Goal: Task Accomplishment & Management: Manage account settings

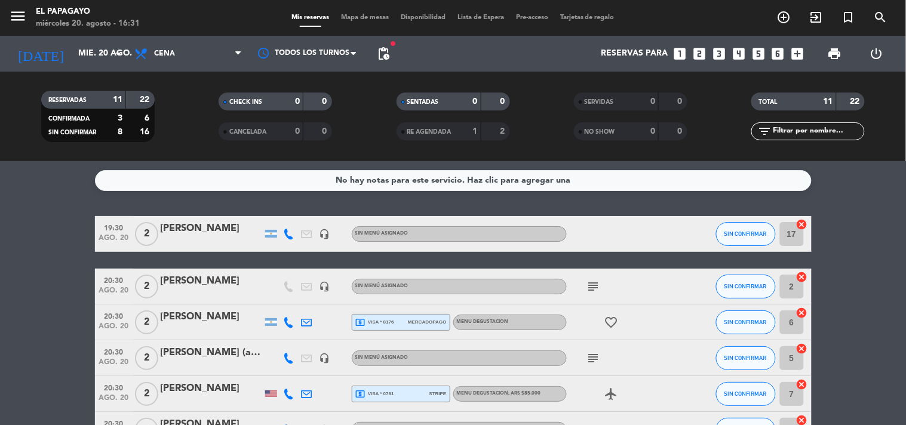
click at [291, 236] on icon at bounding box center [289, 234] width 11 height 11
click at [271, 214] on span "Copiar" at bounding box center [280, 213] width 25 height 13
click at [593, 285] on icon "subject" at bounding box center [594, 287] width 14 height 14
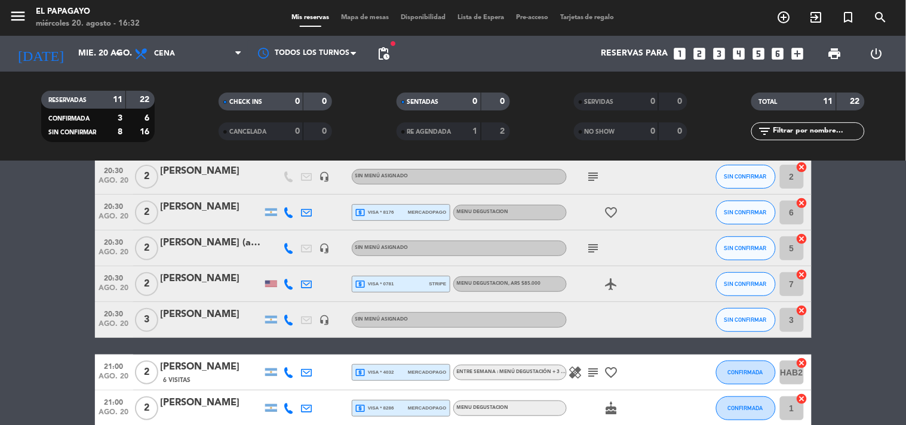
scroll to position [133, 0]
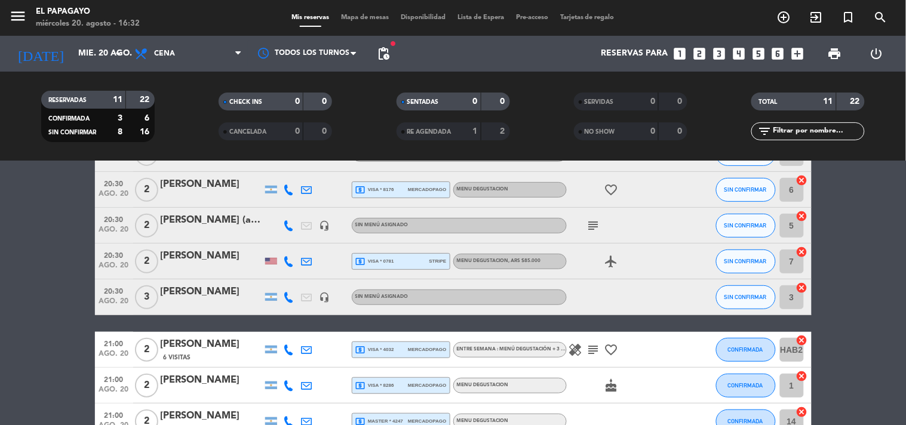
click at [296, 188] on div at bounding box center [289, 189] width 18 height 35
click at [287, 188] on icon at bounding box center [289, 190] width 11 height 11
click at [271, 167] on span "Copiar" at bounding box center [280, 169] width 25 height 13
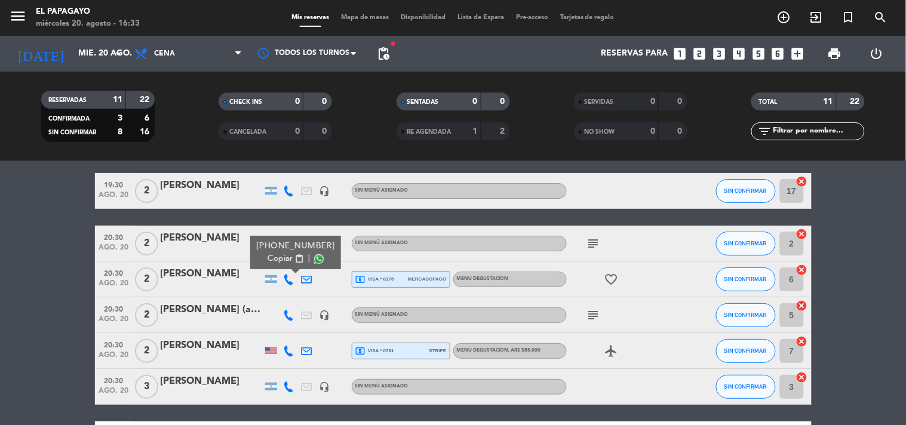
scroll to position [66, 0]
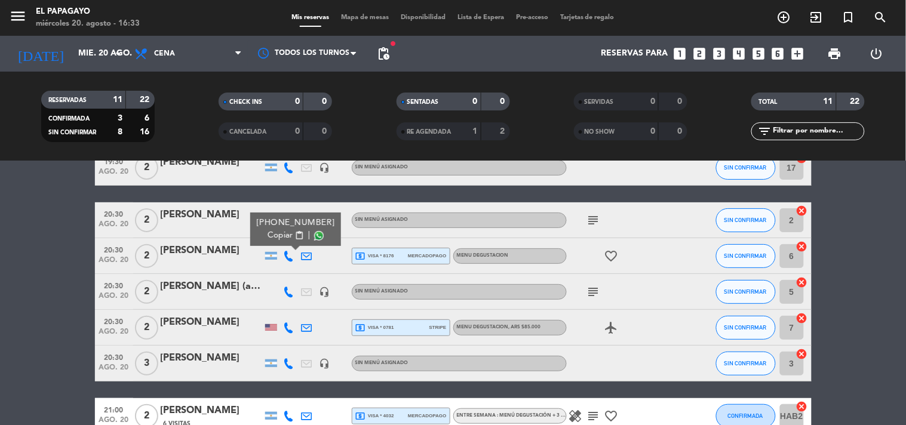
click at [590, 294] on icon "subject" at bounding box center [594, 292] width 14 height 14
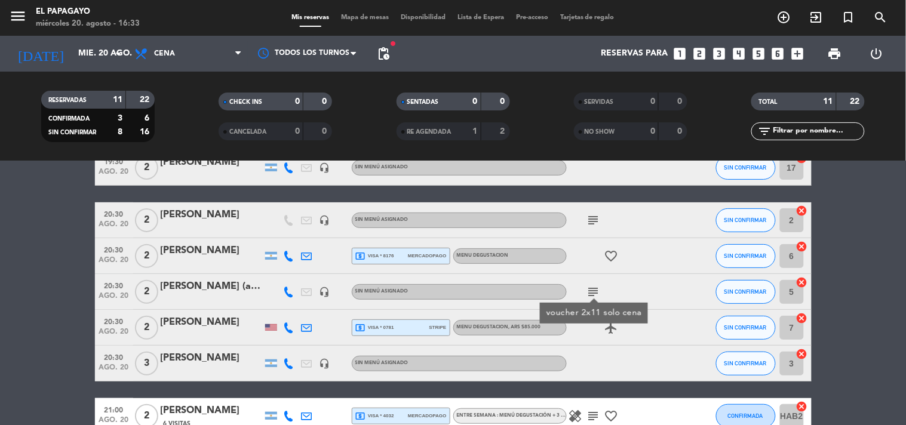
click at [590, 294] on icon "subject" at bounding box center [594, 292] width 14 height 14
click at [237, 289] on div "[PERSON_NAME] (amigo [PERSON_NAME])" at bounding box center [212, 287] width 102 height 16
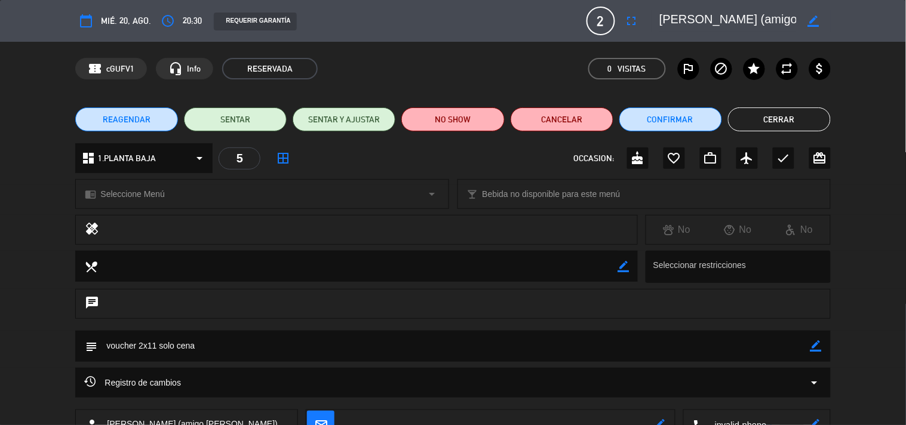
click at [781, 133] on div "REAGENDAR SENTAR SENTAR Y AJUSTAR NO SHOW Cancelar Confirmar Cerrar" at bounding box center [453, 120] width 906 height 48
drag, startPoint x: 777, startPoint y: 109, endPoint x: 586, endPoint y: 149, distance: 195.5
click at [777, 109] on button "Cerrar" at bounding box center [779, 120] width 103 height 24
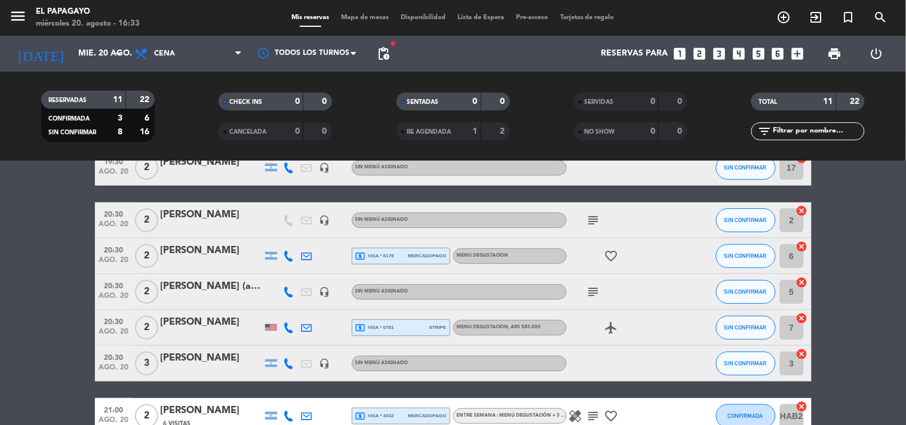
click at [284, 290] on icon at bounding box center [289, 292] width 11 height 11
click at [274, 276] on span "Copiar" at bounding box center [272, 271] width 25 height 13
click at [288, 291] on icon at bounding box center [289, 292] width 11 height 11
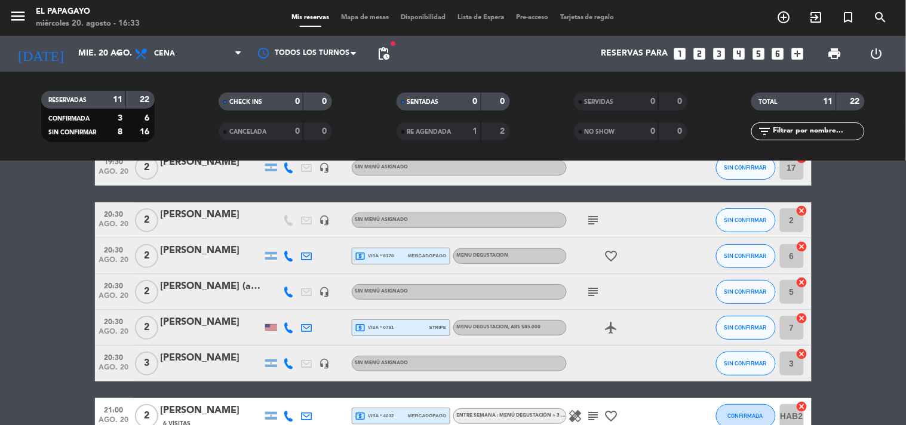
click at [289, 326] on icon at bounding box center [289, 328] width 11 height 11
click at [281, 314] on div "[PHONE_NUMBER] Copiar content_paste |" at bounding box center [298, 300] width 91 height 33
click at [279, 306] on span "Copiar" at bounding box center [282, 307] width 25 height 13
click at [289, 363] on icon at bounding box center [289, 363] width 11 height 11
click at [280, 344] on span "Copiar" at bounding box center [280, 343] width 25 height 13
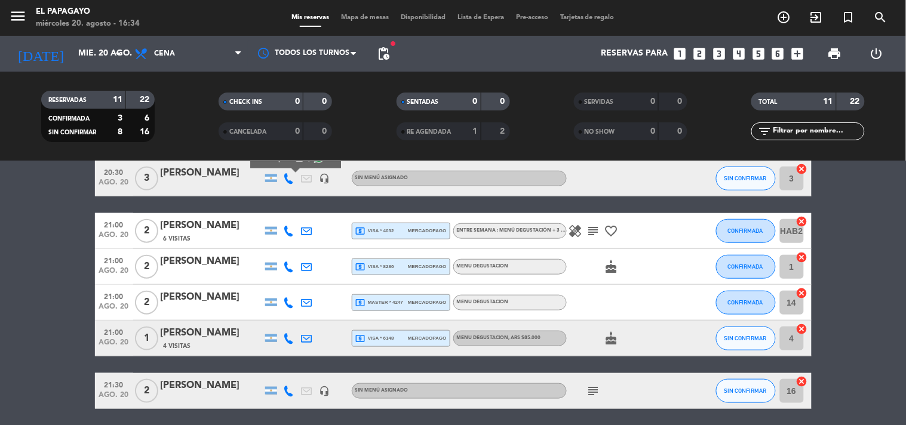
scroll to position [228, 0]
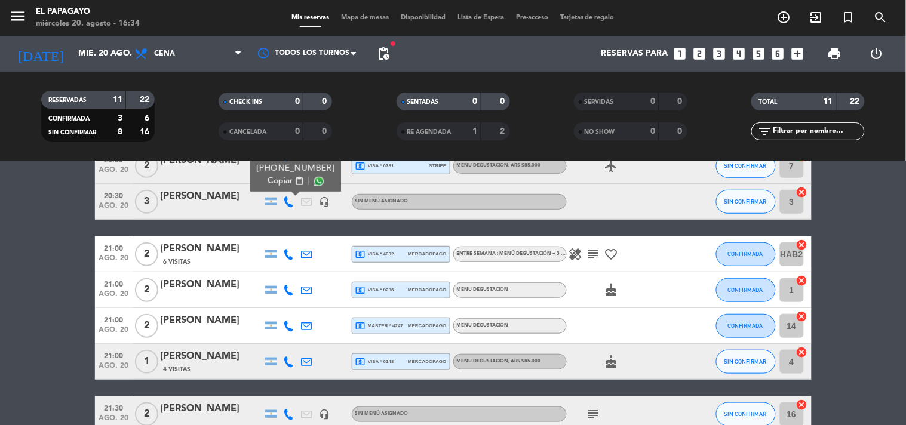
click at [292, 255] on icon at bounding box center [289, 254] width 11 height 11
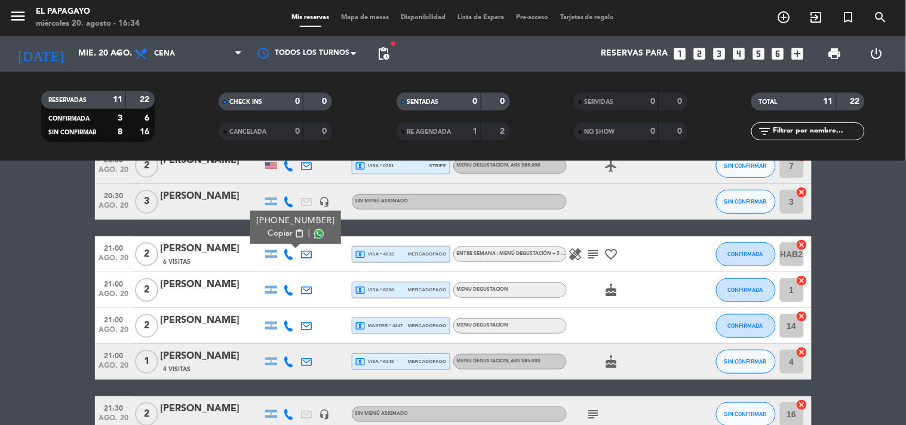
click at [269, 226] on div "[PHONE_NUMBER]" at bounding box center [295, 221] width 78 height 13
click at [275, 233] on span "Copiar" at bounding box center [280, 234] width 25 height 13
click at [580, 255] on icon "healing" at bounding box center [576, 254] width 14 height 14
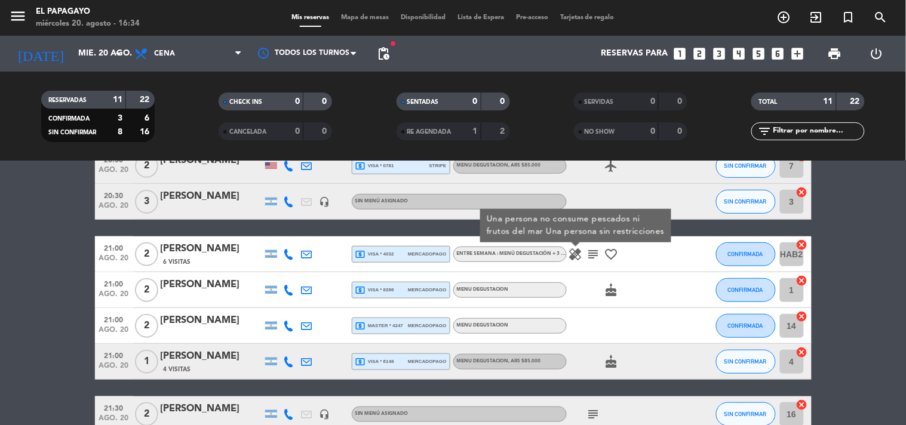
click at [591, 252] on icon "subject" at bounding box center [594, 254] width 14 height 14
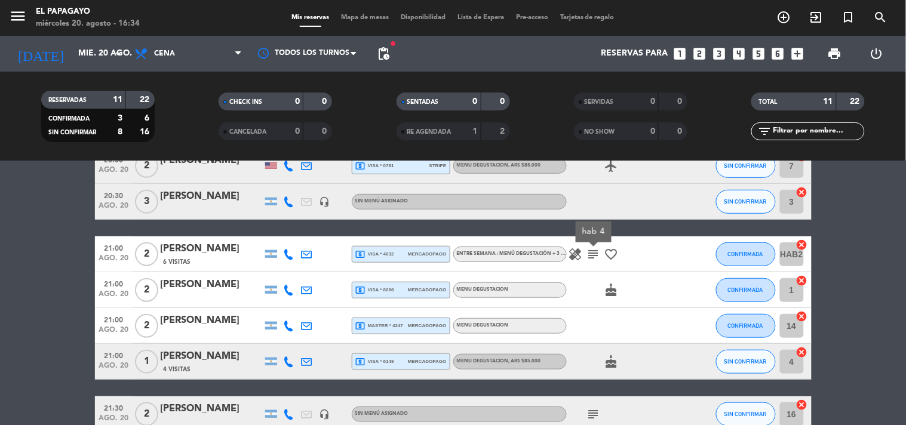
click at [575, 258] on icon "healing" at bounding box center [576, 254] width 14 height 14
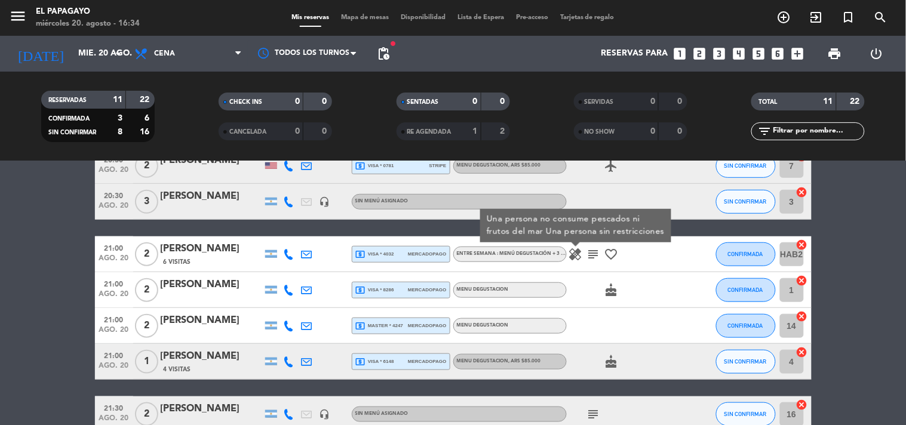
click at [291, 259] on icon at bounding box center [289, 254] width 11 height 11
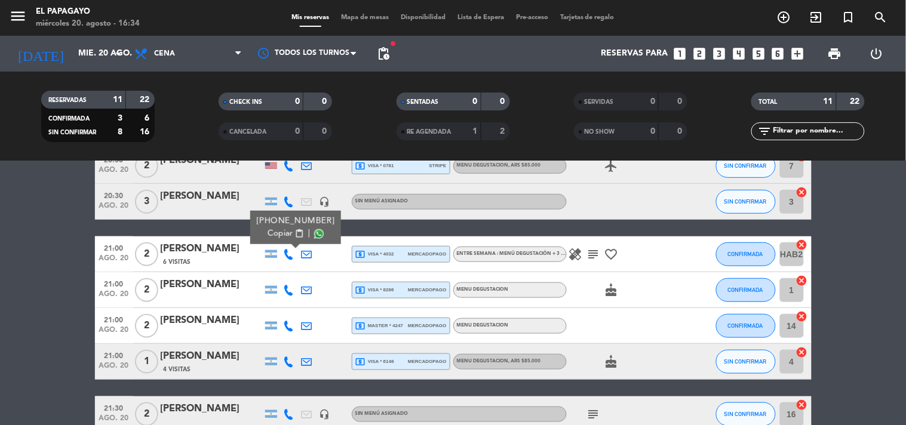
click at [275, 238] on span "Copiar" at bounding box center [280, 234] width 25 height 13
click at [289, 292] on icon at bounding box center [289, 290] width 11 height 11
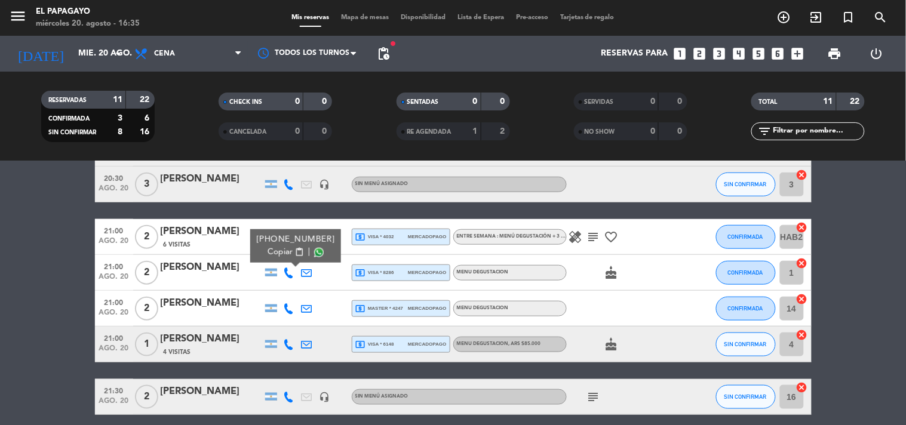
scroll to position [265, 0]
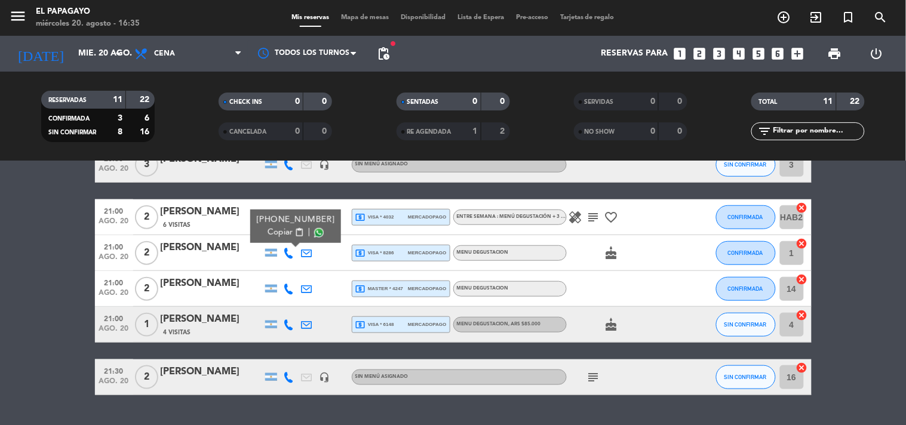
click at [275, 232] on span "Copiar" at bounding box center [280, 232] width 25 height 13
click at [378, 51] on span "pending_actions" at bounding box center [383, 54] width 14 height 14
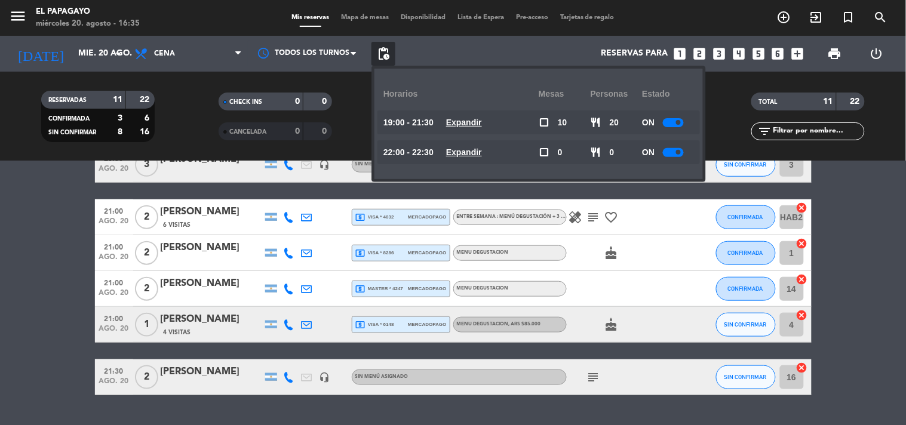
click at [473, 125] on u "Expandir" at bounding box center [464, 123] width 36 height 10
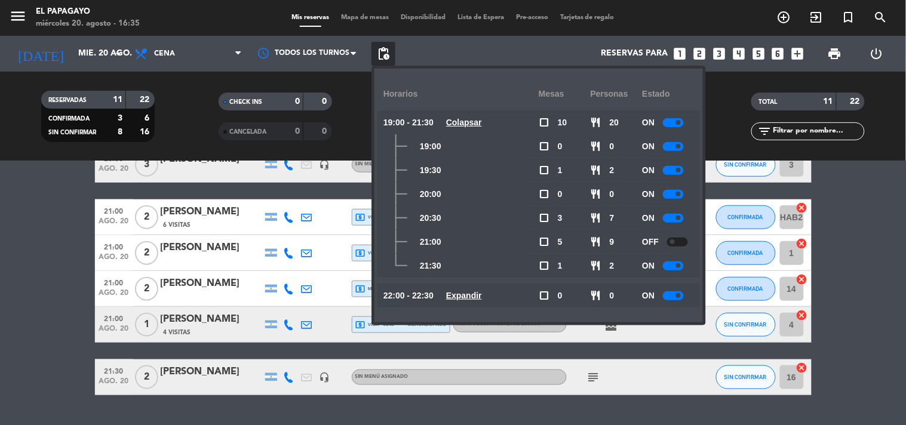
click at [473, 125] on u "Colapsar" at bounding box center [464, 123] width 36 height 10
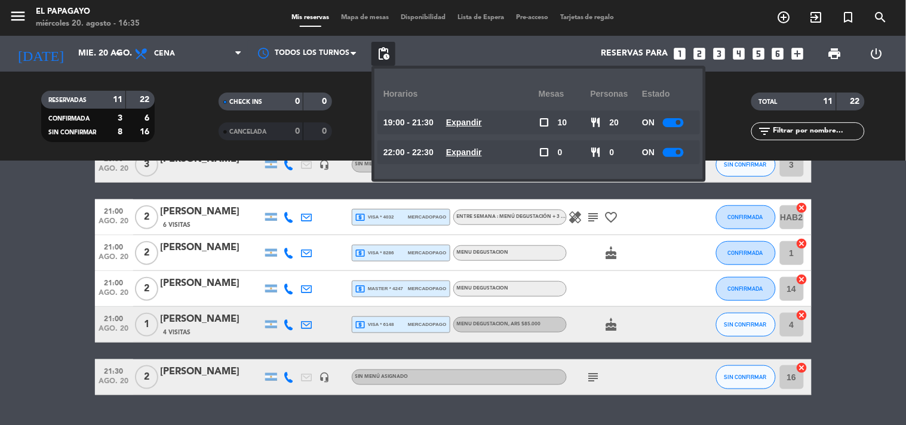
click at [473, 125] on u "Expandir" at bounding box center [464, 123] width 36 height 10
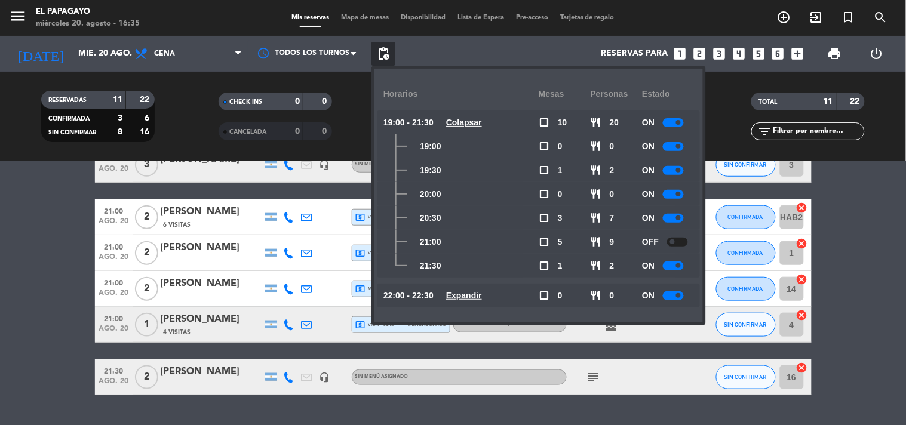
click at [473, 125] on u "Colapsar" at bounding box center [464, 123] width 36 height 10
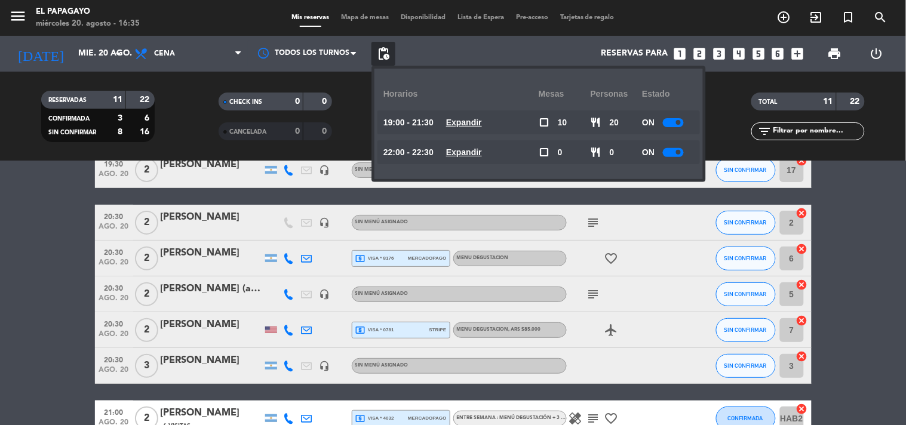
scroll to position [0, 0]
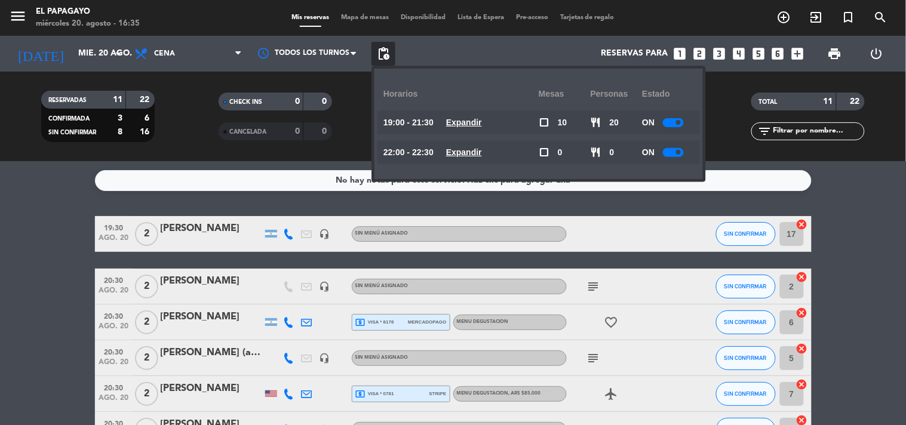
click at [474, 122] on u "Expandir" at bounding box center [464, 123] width 36 height 10
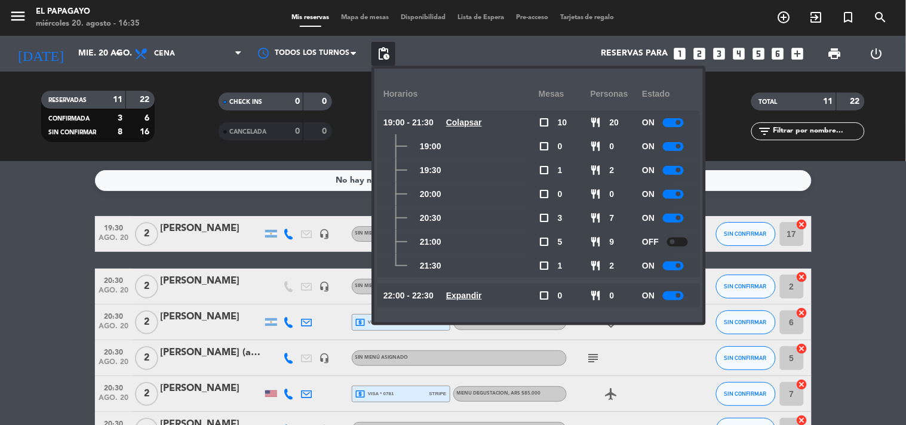
click at [667, 219] on div at bounding box center [673, 218] width 21 height 9
click at [667, 193] on div at bounding box center [673, 194] width 21 height 9
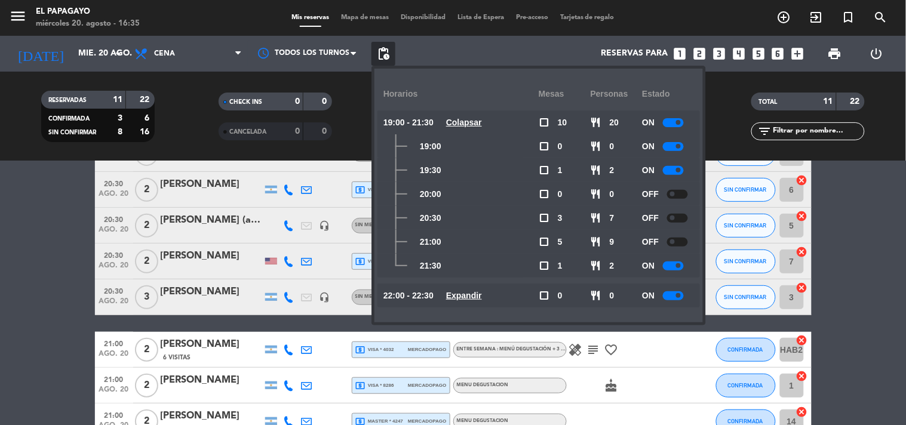
click at [670, 272] on div "ON" at bounding box center [668, 266] width 52 height 24
click at [670, 268] on div at bounding box center [673, 266] width 21 height 9
click at [670, 297] on div at bounding box center [673, 296] width 21 height 9
click at [381, 56] on span "pending_actions" at bounding box center [383, 54] width 14 height 14
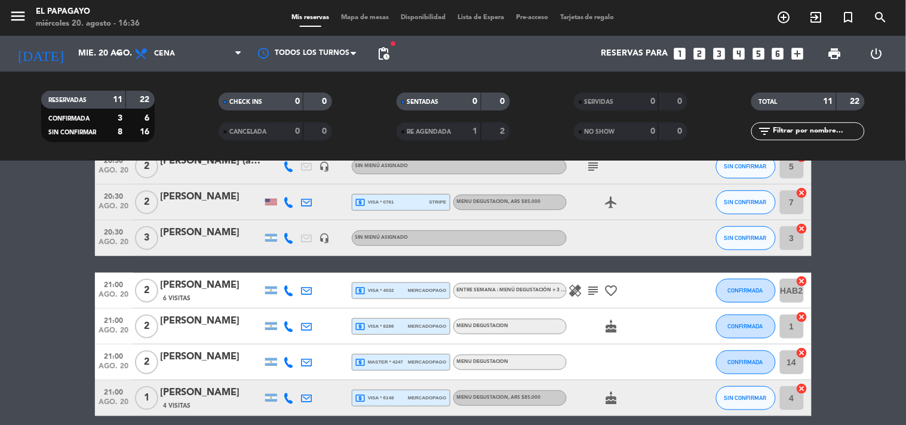
scroll to position [295, 0]
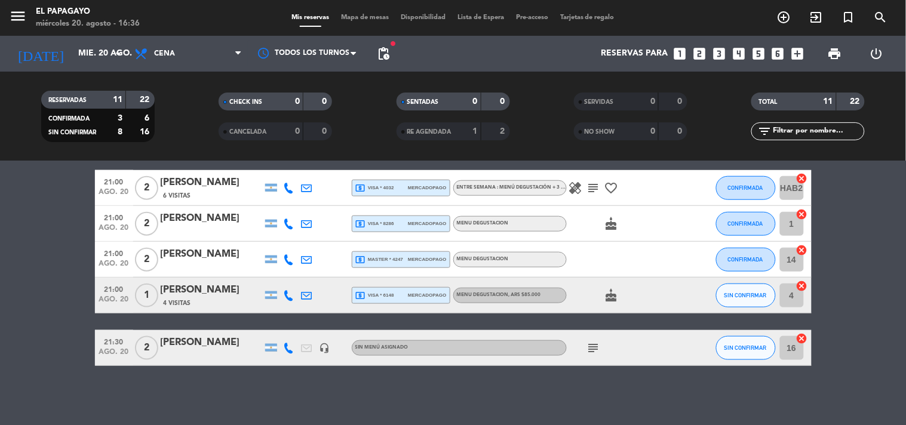
click at [290, 225] on icon at bounding box center [289, 224] width 11 height 11
click at [270, 205] on span "Copiar" at bounding box center [280, 203] width 25 height 13
click at [290, 259] on icon at bounding box center [289, 260] width 11 height 11
click at [275, 239] on span "Copiar" at bounding box center [280, 239] width 25 height 13
click at [289, 294] on icon at bounding box center [289, 295] width 11 height 11
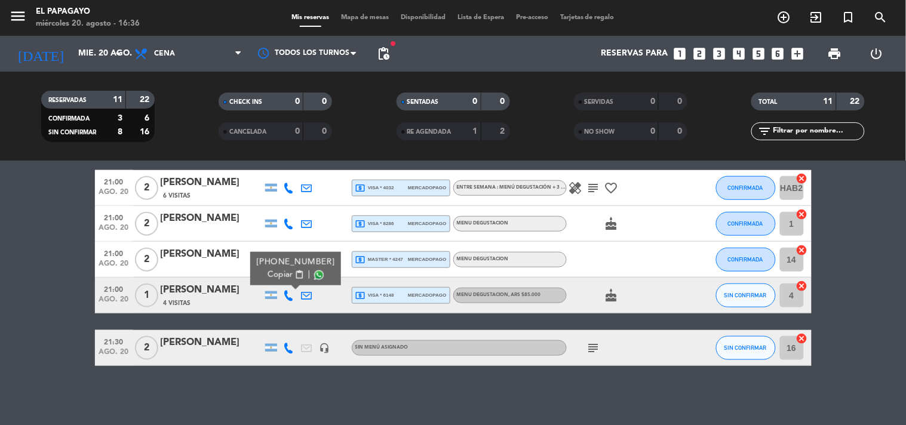
click at [273, 275] on span "Copiar" at bounding box center [280, 275] width 25 height 13
click at [288, 348] on icon at bounding box center [289, 348] width 11 height 11
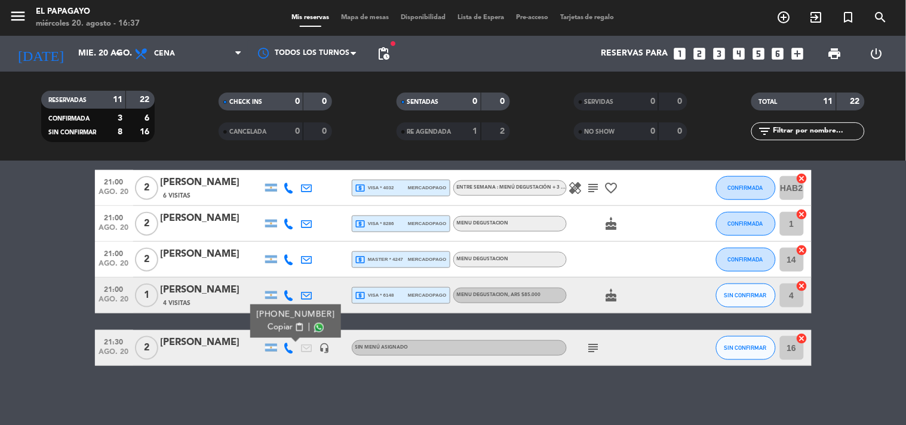
click at [277, 329] on span "Copiar" at bounding box center [280, 327] width 25 height 13
click at [590, 349] on icon "subject" at bounding box center [594, 348] width 14 height 14
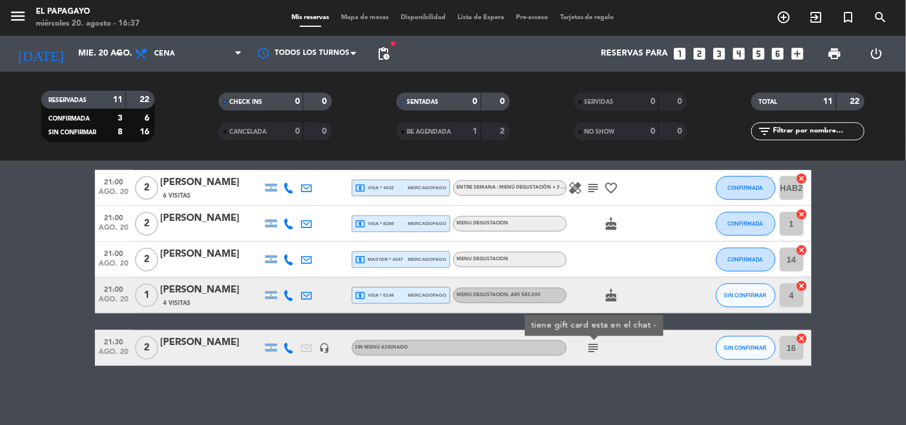
click at [590, 349] on icon "subject" at bounding box center [594, 348] width 14 height 14
click at [287, 347] on icon at bounding box center [289, 348] width 11 height 11
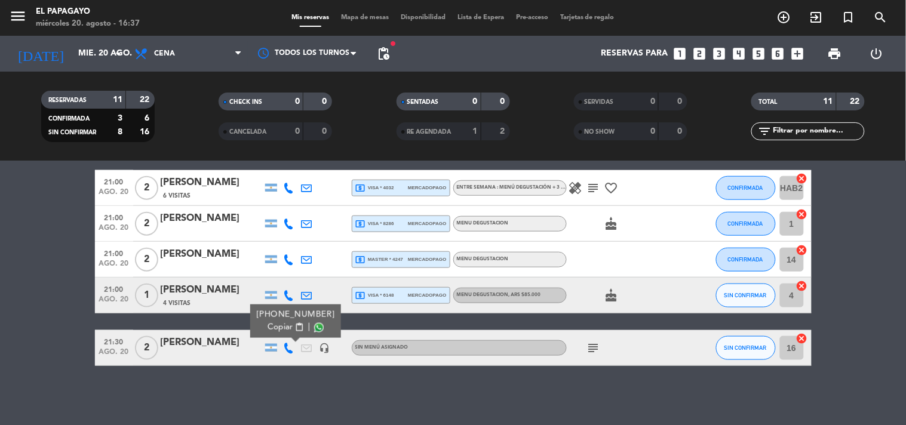
click at [275, 326] on span "Copiar" at bounding box center [280, 327] width 25 height 13
click at [596, 353] on icon "subject" at bounding box center [594, 348] width 14 height 14
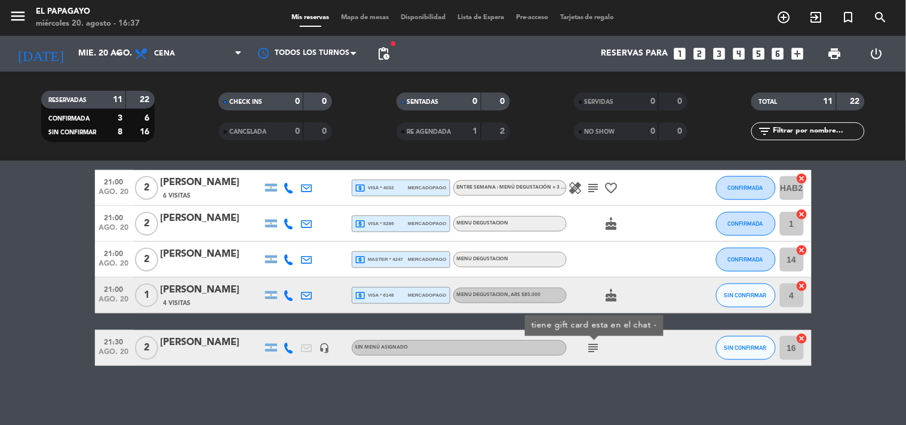
click at [596, 353] on icon "subject" at bounding box center [594, 348] width 14 height 14
click at [289, 350] on icon at bounding box center [289, 348] width 11 height 11
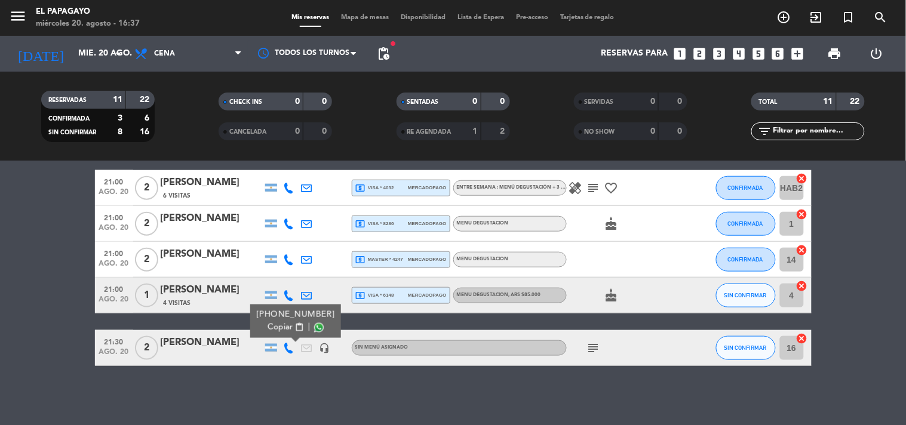
click at [269, 330] on span "Copiar" at bounding box center [280, 327] width 25 height 13
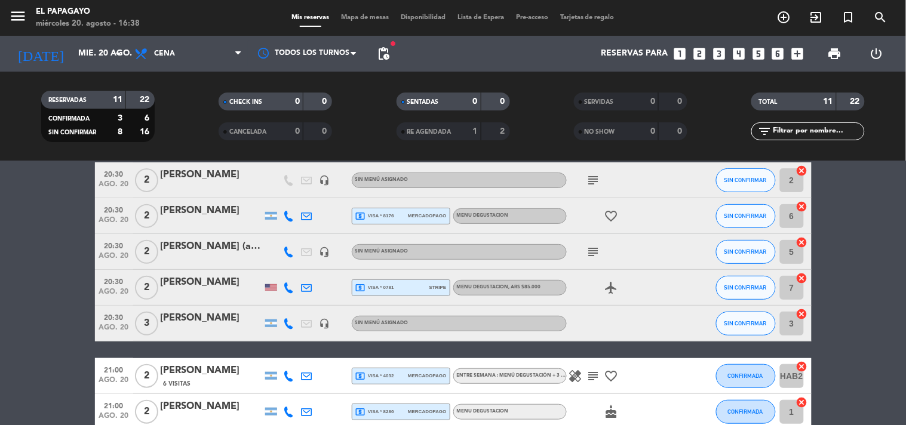
scroll to position [66, 0]
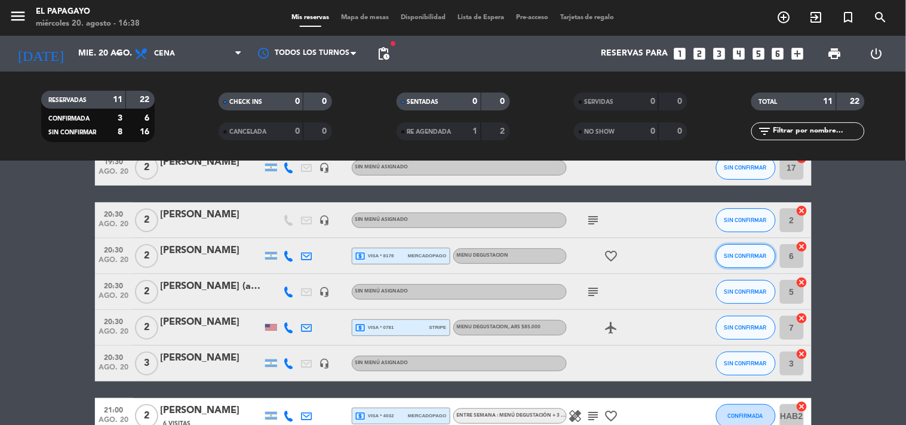
click at [753, 260] on button "SIN CONFIRMAR" at bounding box center [746, 256] width 60 height 24
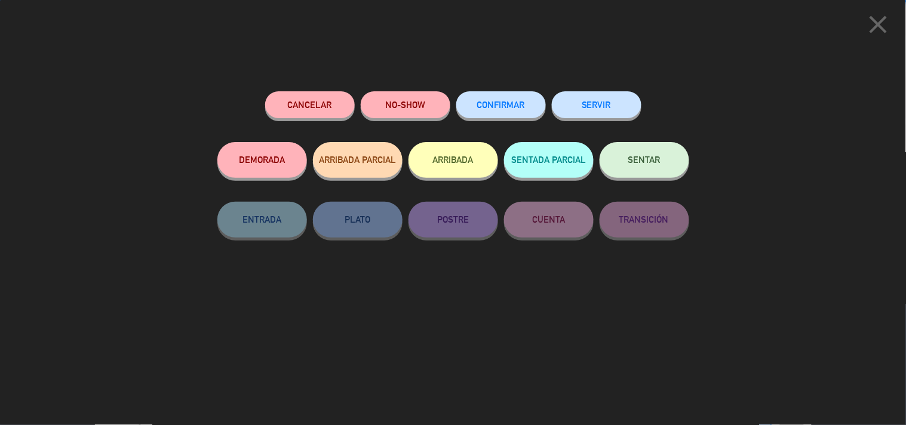
click at [474, 103] on button "CONFIRMAR" at bounding box center [501, 104] width 90 height 27
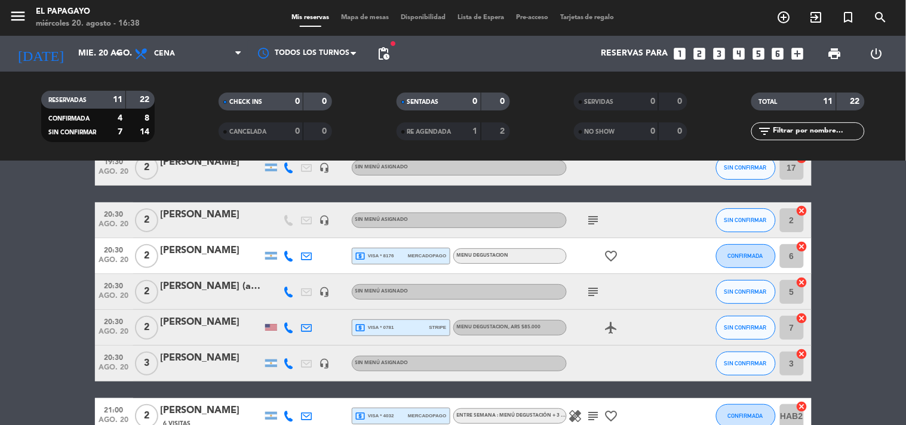
scroll to position [199, 0]
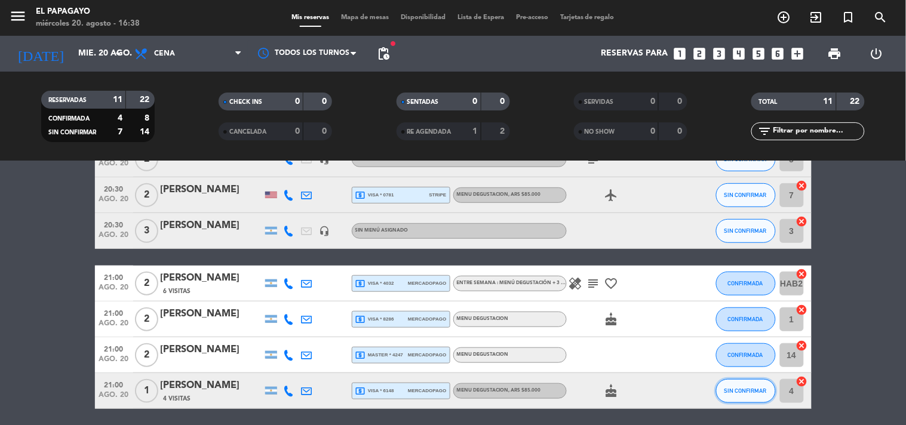
click at [750, 390] on span "SIN CONFIRMAR" at bounding box center [746, 391] width 42 height 7
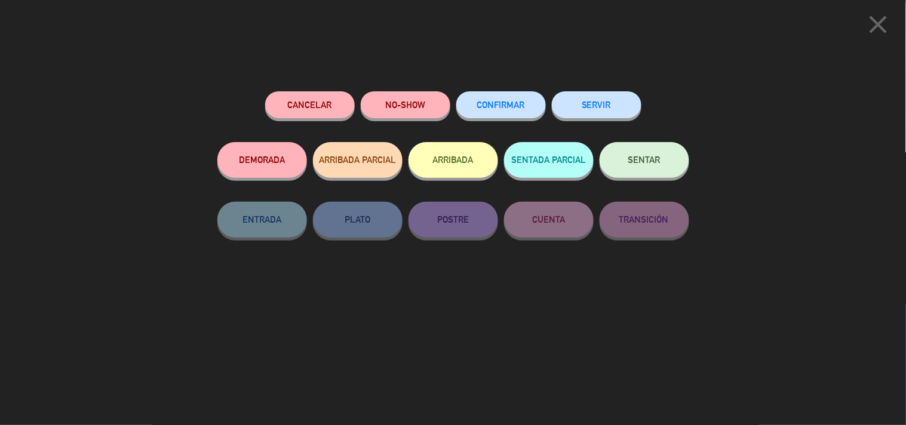
click at [494, 103] on span "CONFIRMAR" at bounding box center [501, 105] width 48 height 10
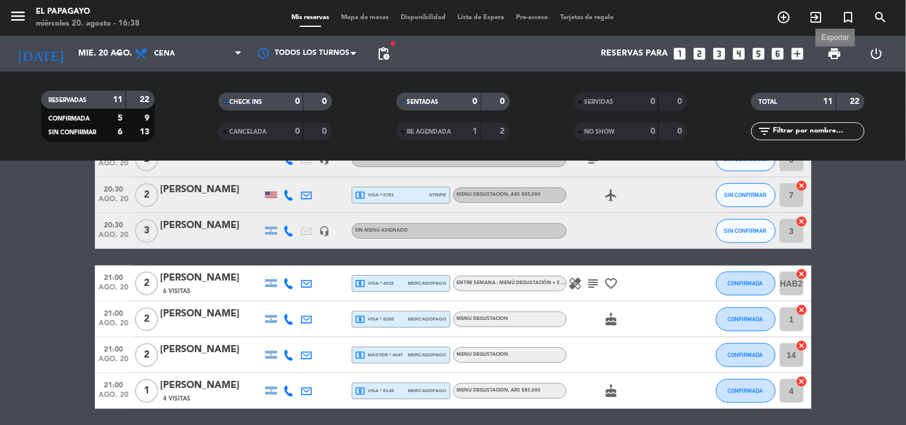
click at [833, 59] on span "print" at bounding box center [835, 54] width 14 height 14
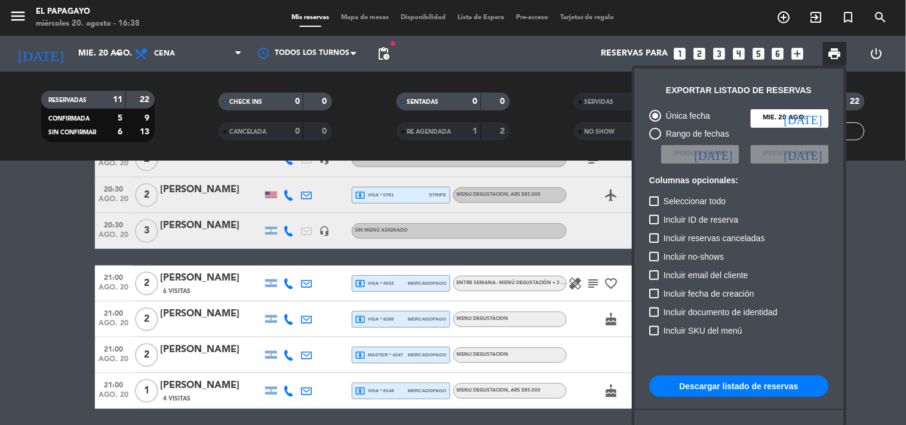
click at [700, 387] on button "Descargar listado de reservas" at bounding box center [739, 387] width 179 height 22
click at [753, 387] on button "Descargar listado de reservas" at bounding box center [739, 387] width 179 height 22
click at [20, 17] on div at bounding box center [453, 212] width 906 height 425
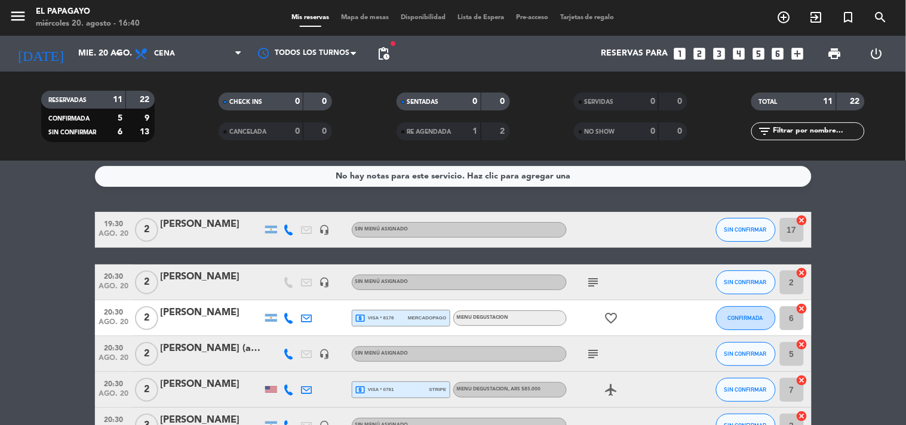
scroll to position [0, 0]
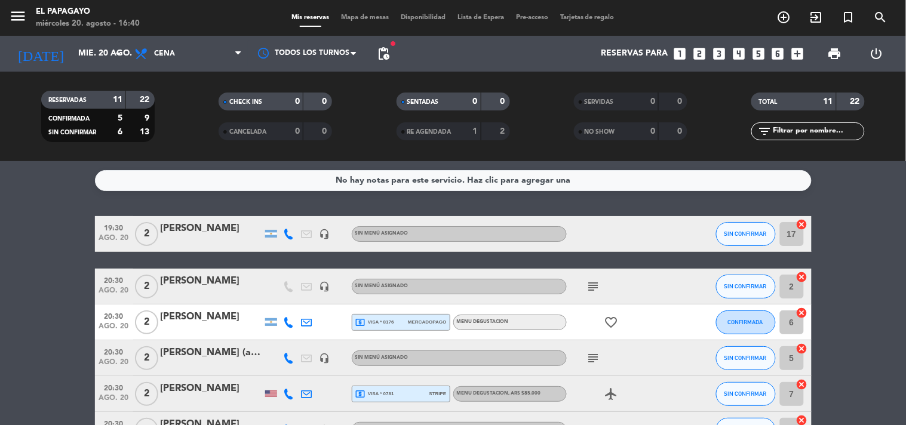
click at [593, 287] on icon "subject" at bounding box center [594, 287] width 14 height 14
click at [9, 14] on icon "menu" at bounding box center [18, 16] width 18 height 18
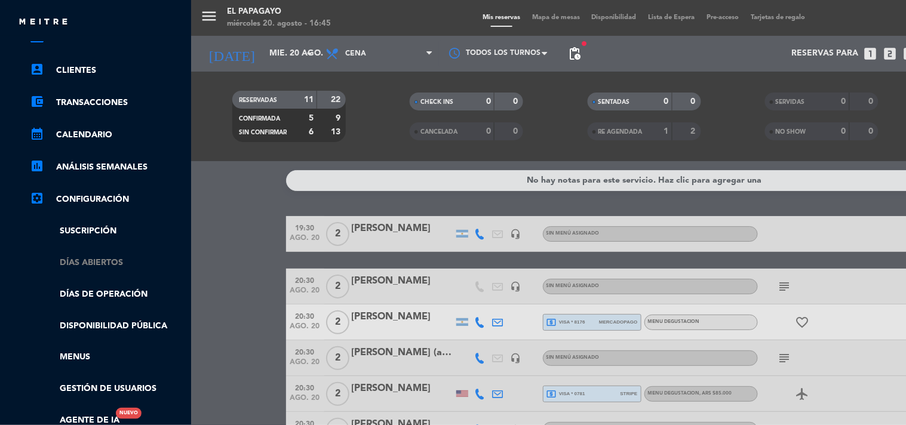
scroll to position [133, 0]
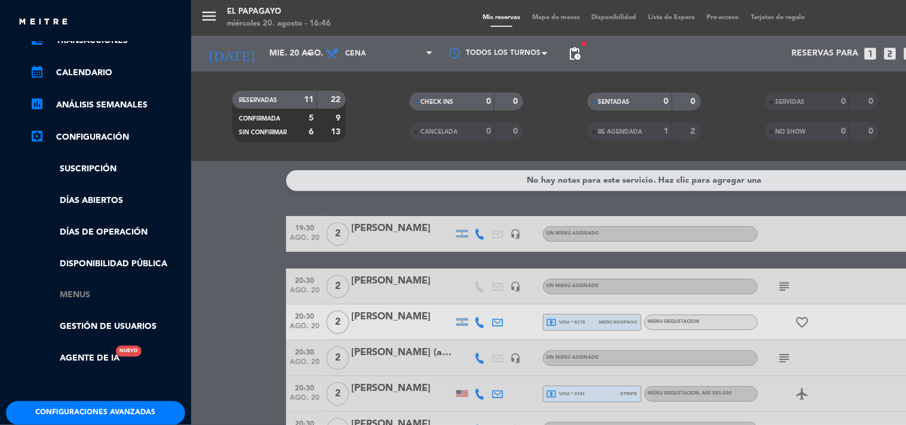
click at [79, 297] on link "Menus" at bounding box center [107, 296] width 155 height 14
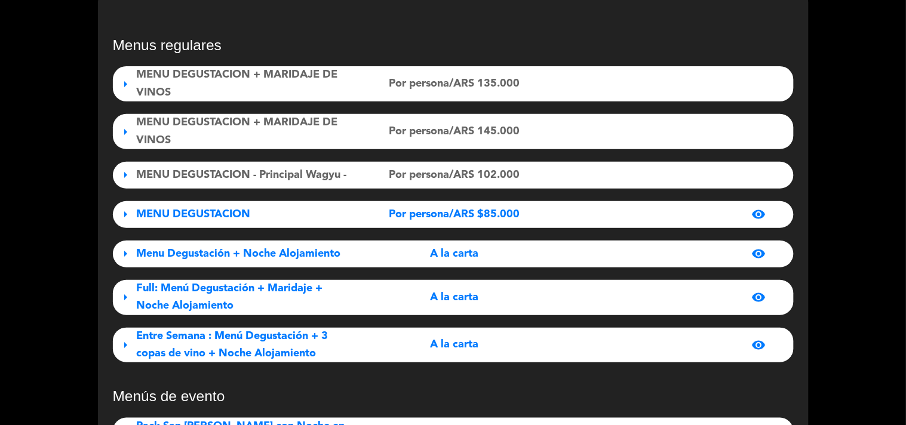
scroll to position [133, 0]
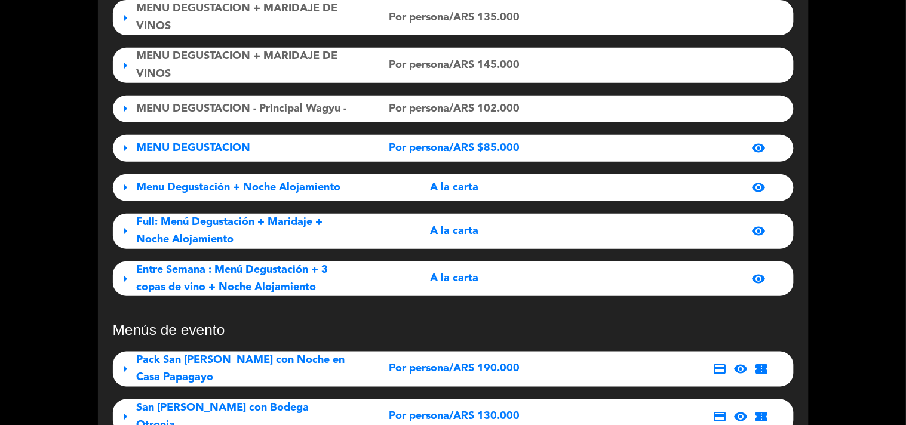
click at [284, 275] on span "Entre Semana : Menú Degustación + 3 copas de vino + Noche Alojamiento" at bounding box center [233, 279] width 192 height 28
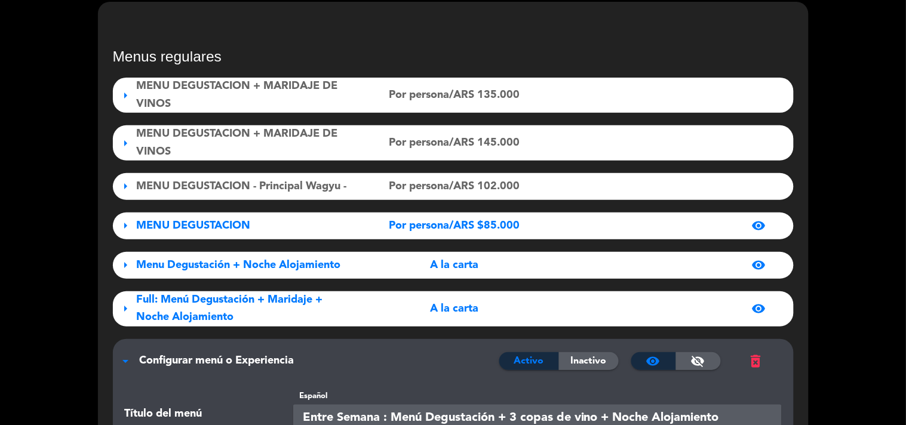
scroll to position [0, 0]
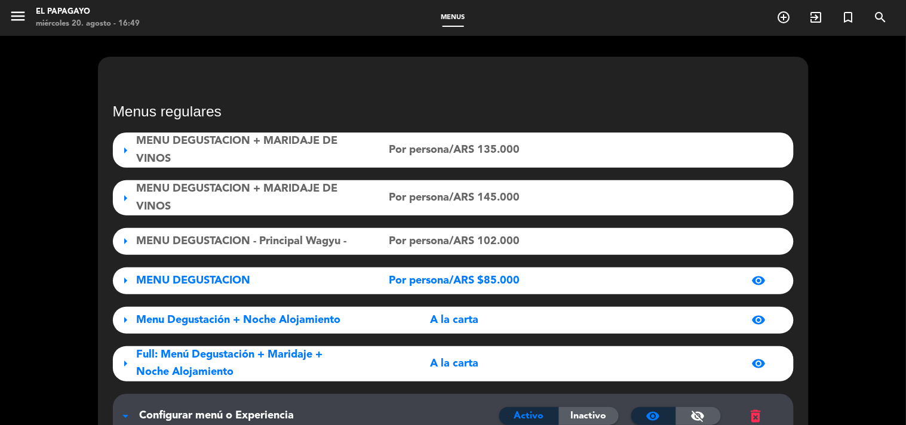
click at [263, 326] on span "Menu Degustación + Noche Alojamiento" at bounding box center [239, 320] width 204 height 11
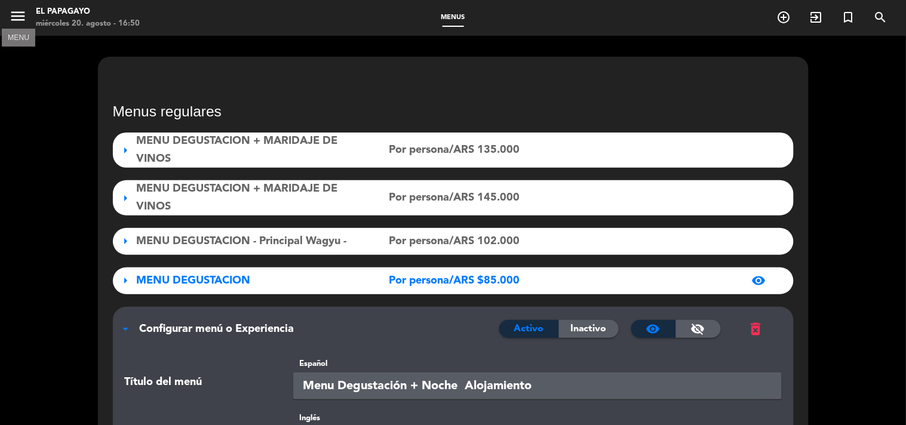
click at [16, 14] on icon "menu" at bounding box center [18, 16] width 18 height 18
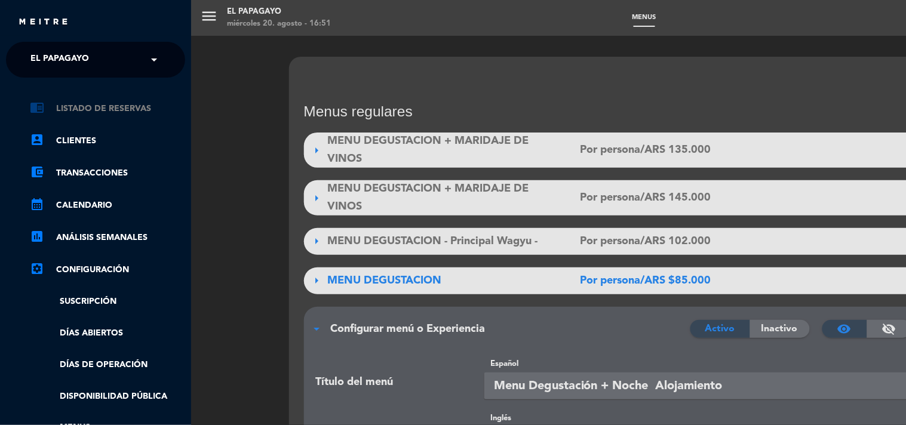
click at [119, 102] on link "chrome_reader_mode Listado de Reservas" at bounding box center [107, 109] width 155 height 14
